Goal: Find specific page/section: Find specific page/section

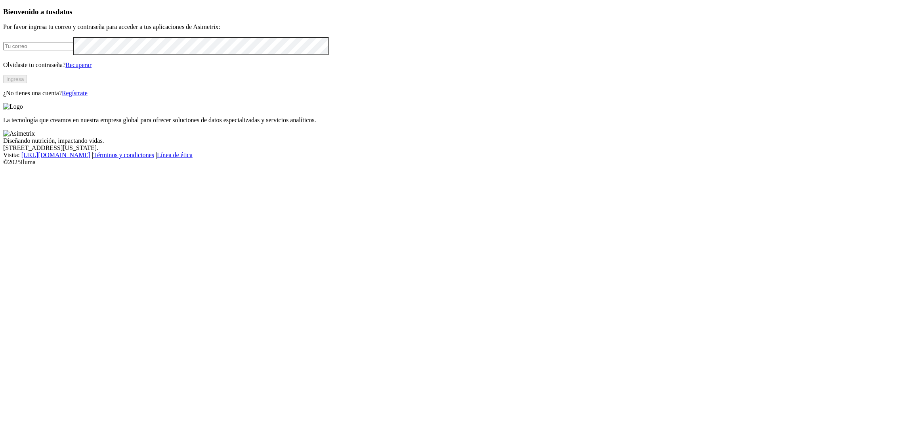
type input "[PERSON_NAME][EMAIL_ADDRESS][PERSON_NAME][DOMAIN_NAME]"
click at [27, 83] on button "Ingresa" at bounding box center [15, 79] width 24 height 8
